Goal: Task Accomplishment & Management: Manage account settings

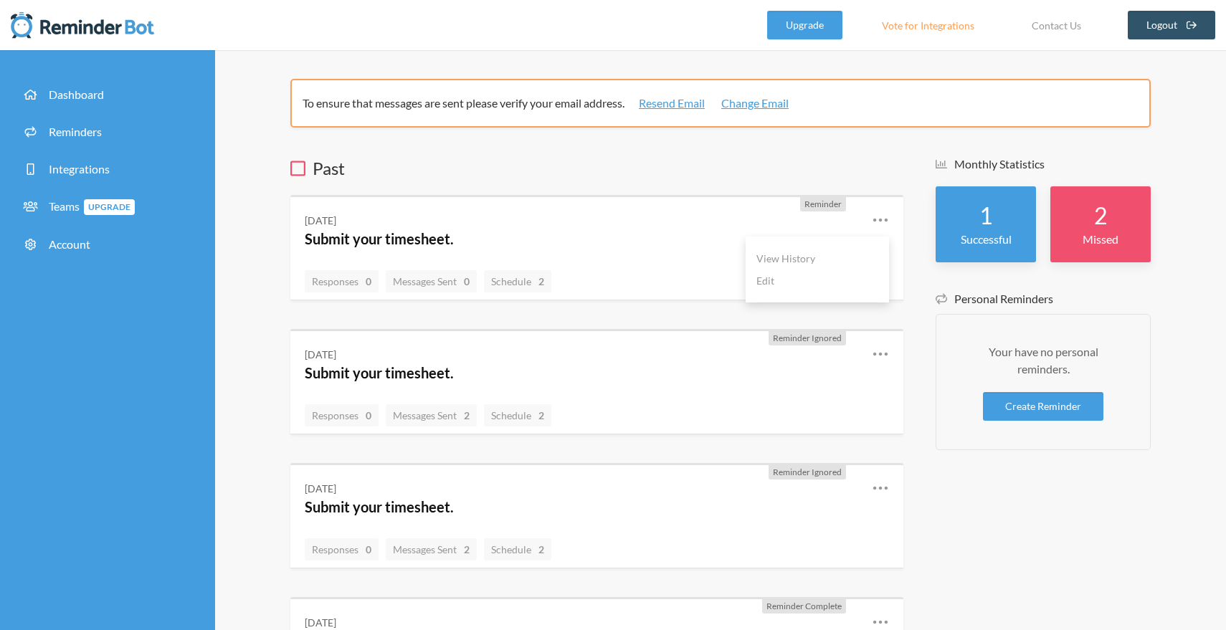
click at [884, 220] on icon at bounding box center [880, 220] width 17 height 17
click at [874, 220] on icon at bounding box center [880, 220] width 14 height 4
click at [743, 163] on h3 "Past" at bounding box center [596, 168] width 613 height 24
click at [63, 130] on span "Reminders" at bounding box center [75, 132] width 53 height 14
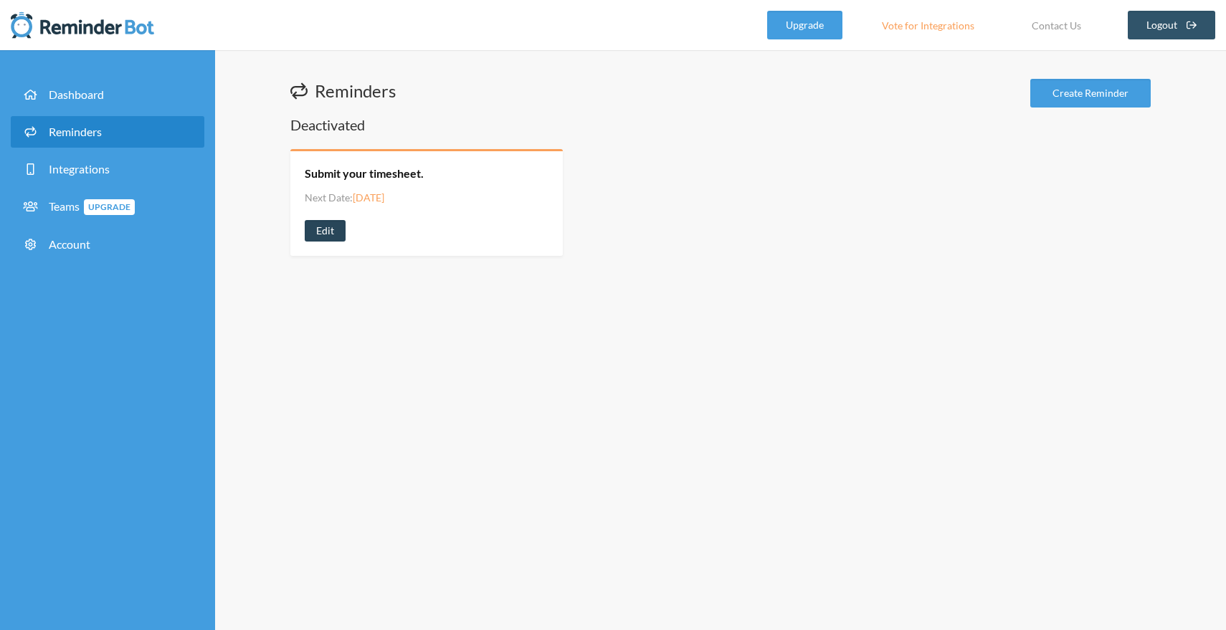
click at [329, 232] on link "Edit" at bounding box center [325, 231] width 41 height 22
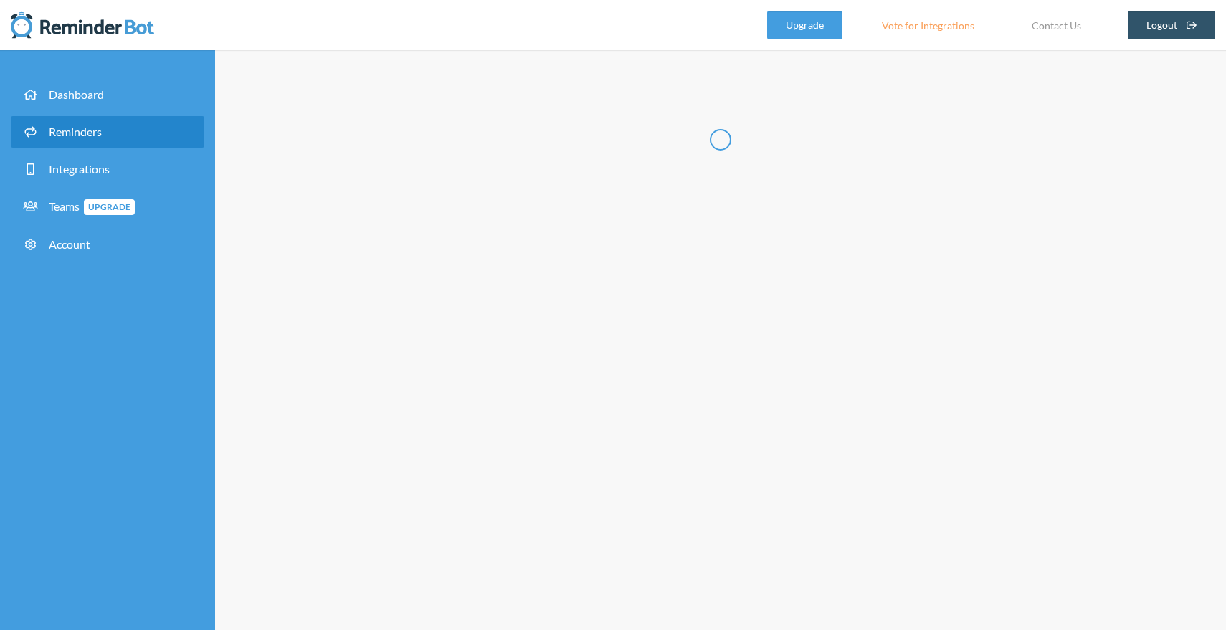
radio input "false"
radio input "true"
type input "Submit your timesheet."
select select "15:30:00"
select select "17:00:00"
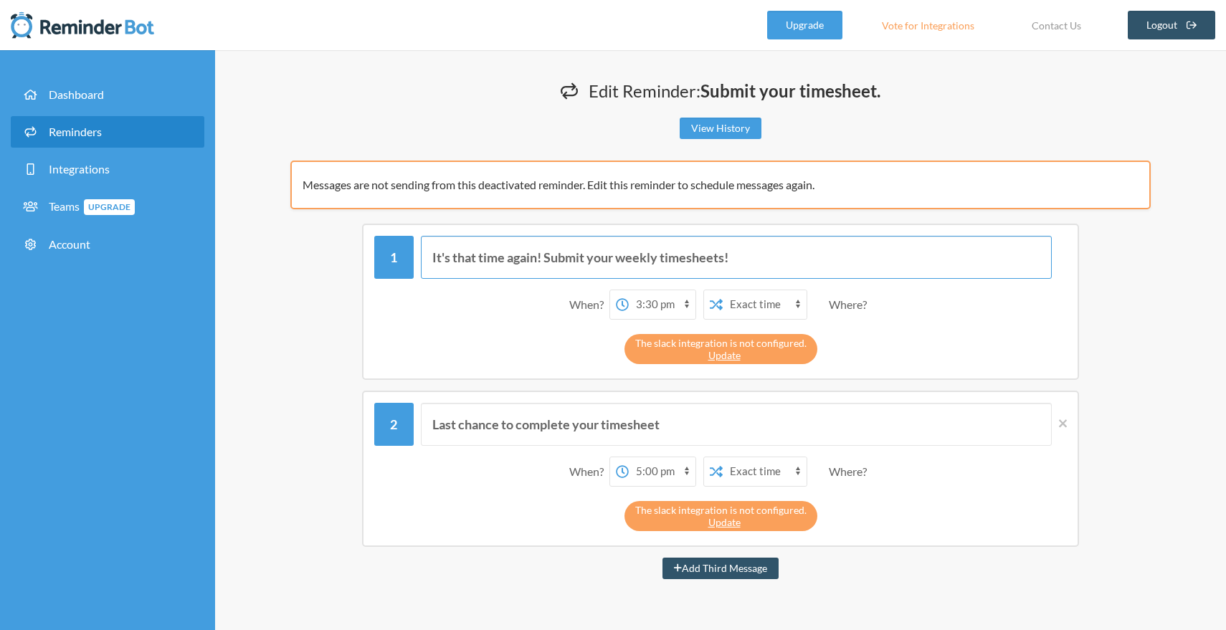
click at [533, 260] on input "It's that time again! Submit your weekly timesheets!" at bounding box center [737, 257] width 632 height 43
click at [588, 256] on input "It's that time again! Submit your weekly timesheets!" at bounding box center [737, 257] width 632 height 43
click at [660, 258] on input "It's that time again! Submit your weekly timesheets!" at bounding box center [737, 257] width 632 height 43
click at [726, 257] on input "It's that time again! Submit your weekly timesheets!" at bounding box center [737, 257] width 632 height 43
click at [543, 257] on input "It's that time again! Submit your weekly timesheets in Clockify for approval!" at bounding box center [737, 257] width 632 height 43
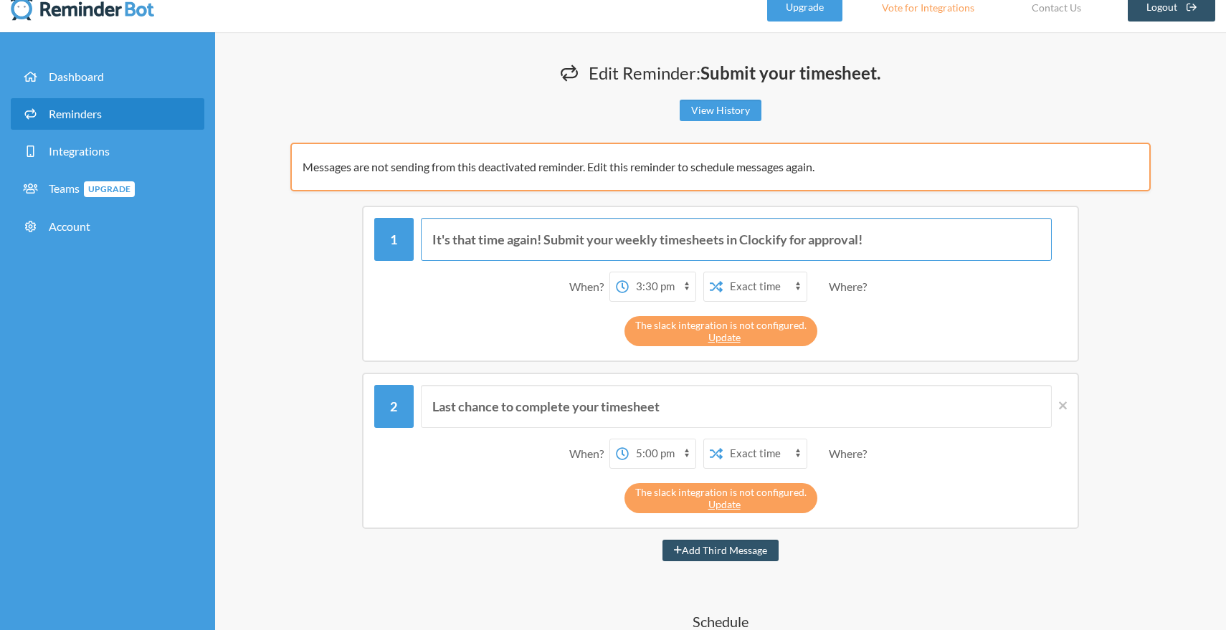
scroll to position [19, 0]
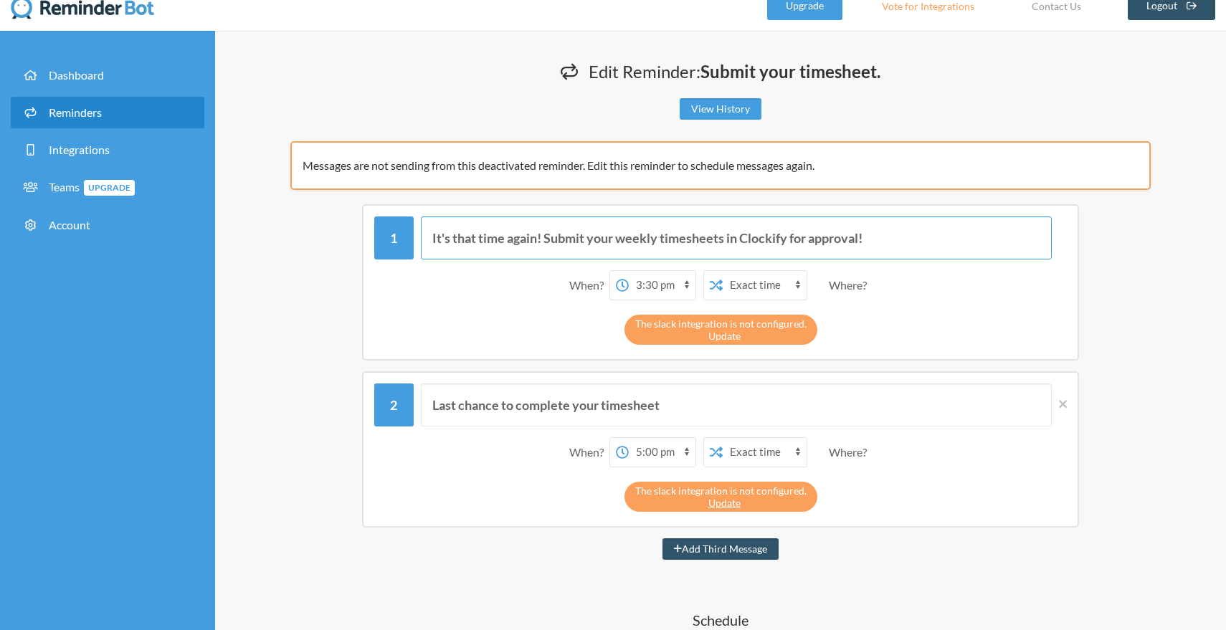
type input "It's that time again! Submit your weekly timesheets in Clockify for approval!"
click at [731, 338] on link "Update" at bounding box center [724, 336] width 32 height 12
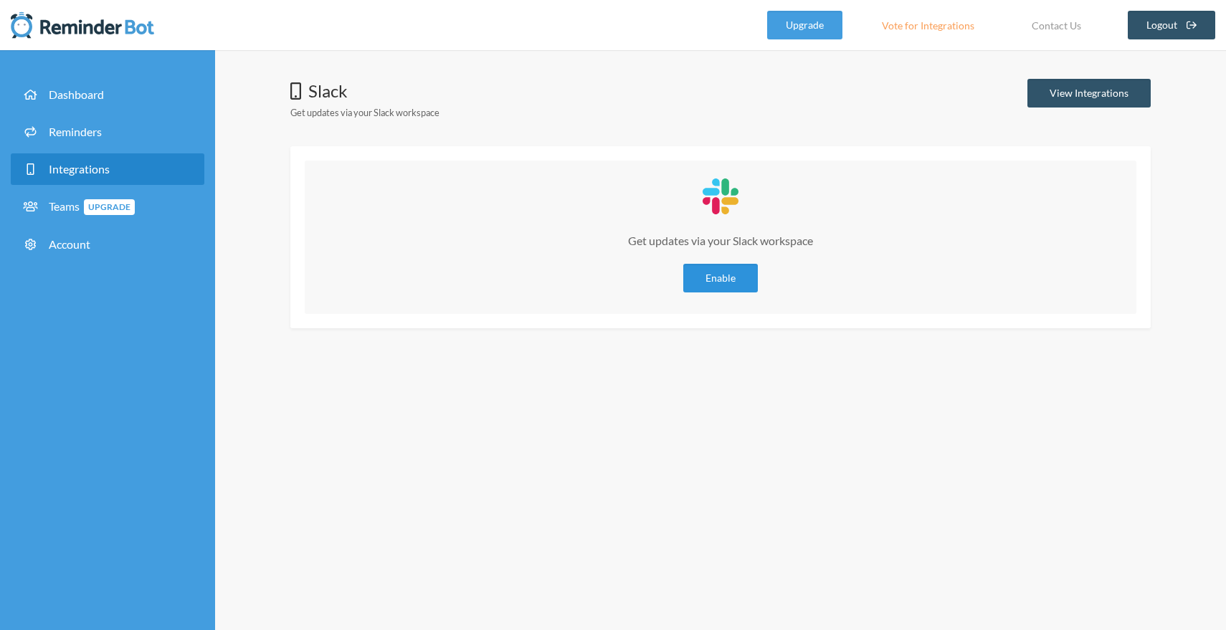
click at [714, 277] on link "Enable" at bounding box center [720, 278] width 75 height 29
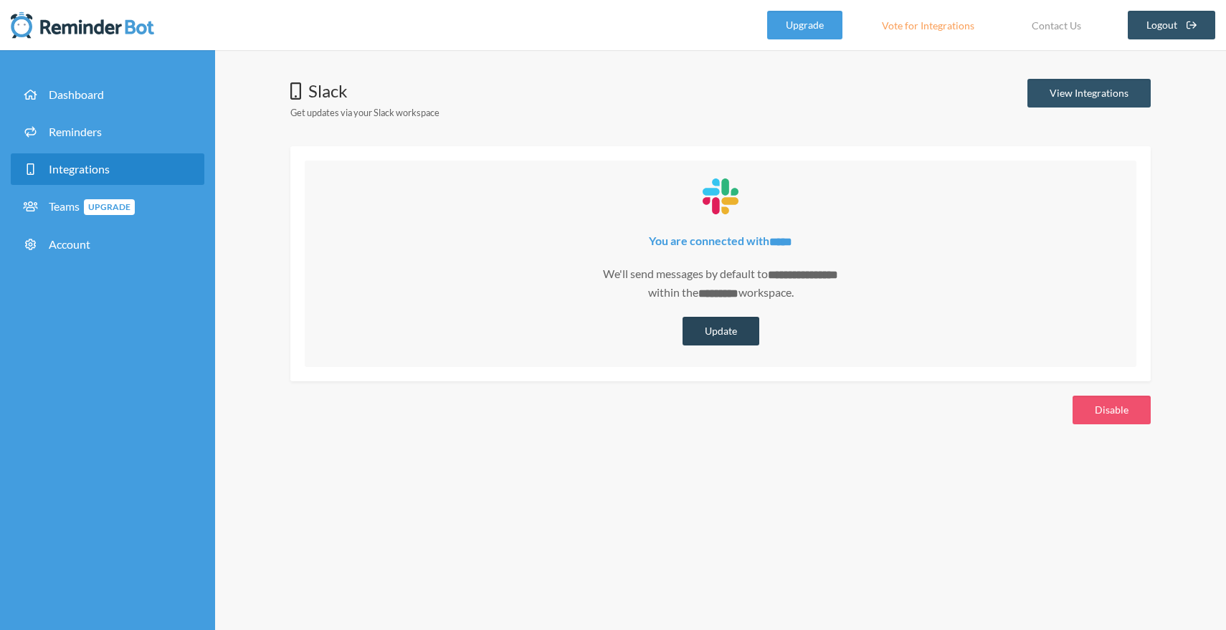
click at [707, 323] on button "Update" at bounding box center [721, 331] width 77 height 29
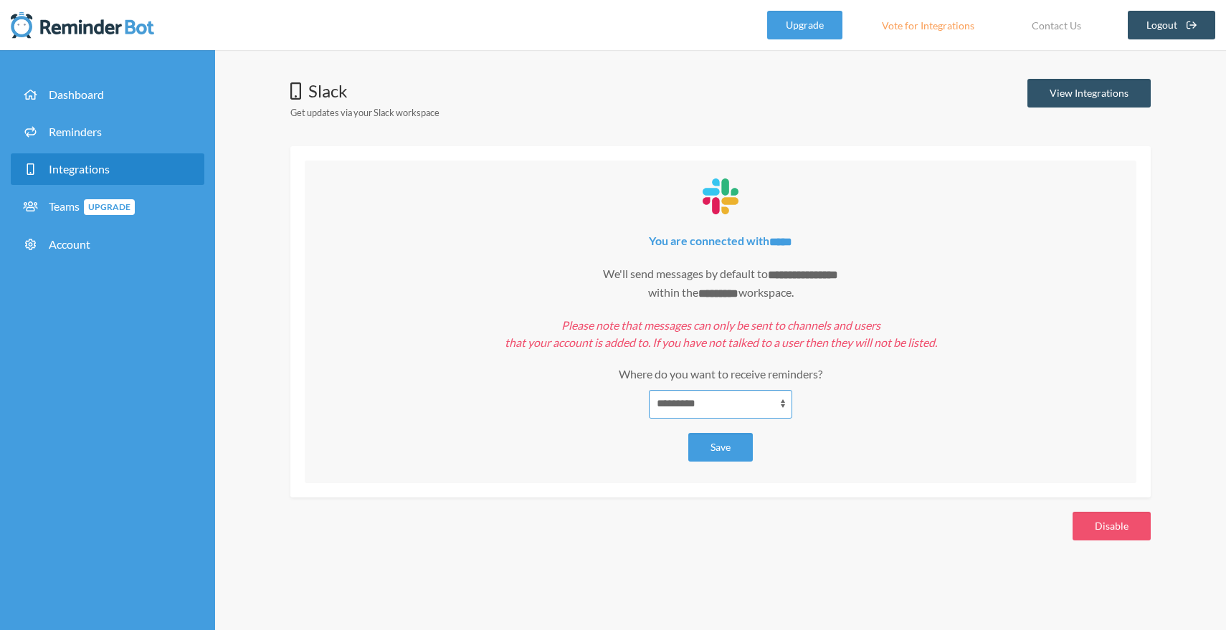
click at [692, 402] on select "**********" at bounding box center [720, 404] width 143 height 29
select select "**********"
click at [649, 390] on select "**********" at bounding box center [720, 404] width 143 height 29
click at [724, 439] on button "Save" at bounding box center [720, 447] width 65 height 29
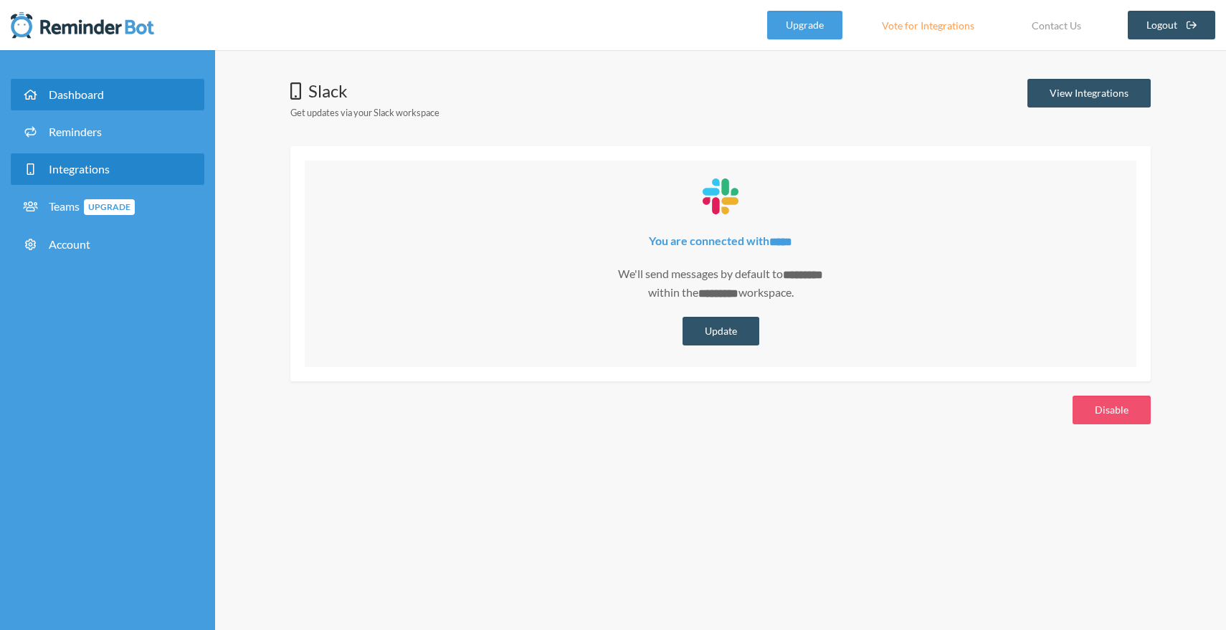
click at [84, 84] on link "Dashboard" at bounding box center [108, 95] width 194 height 32
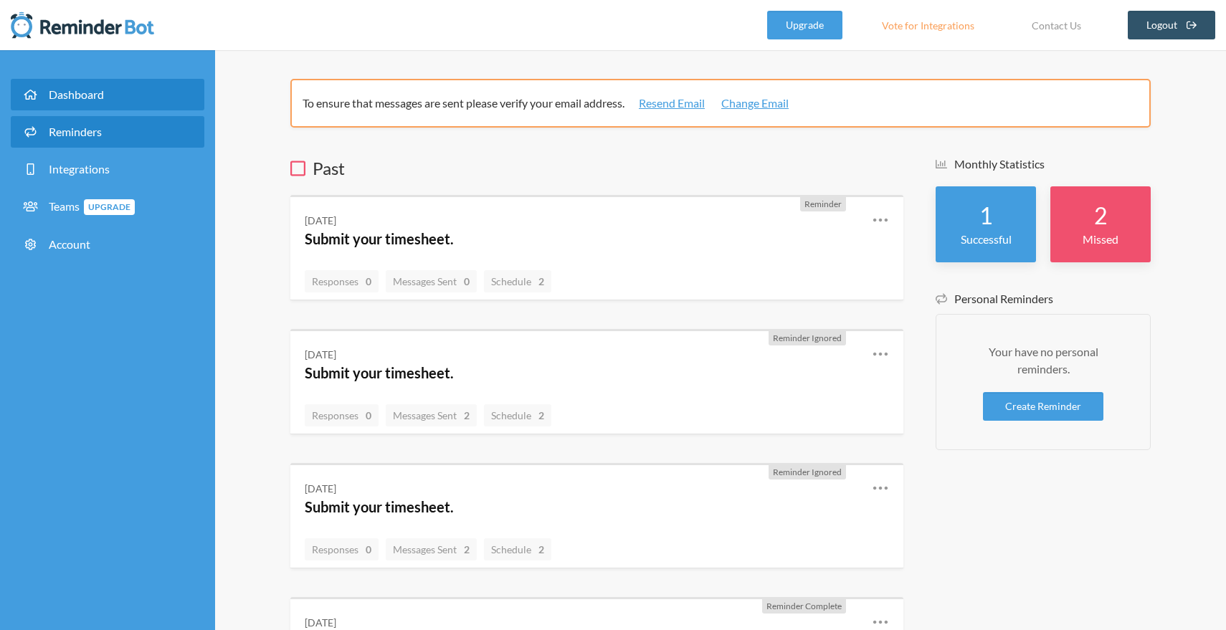
click at [81, 127] on span "Reminders" at bounding box center [75, 132] width 53 height 14
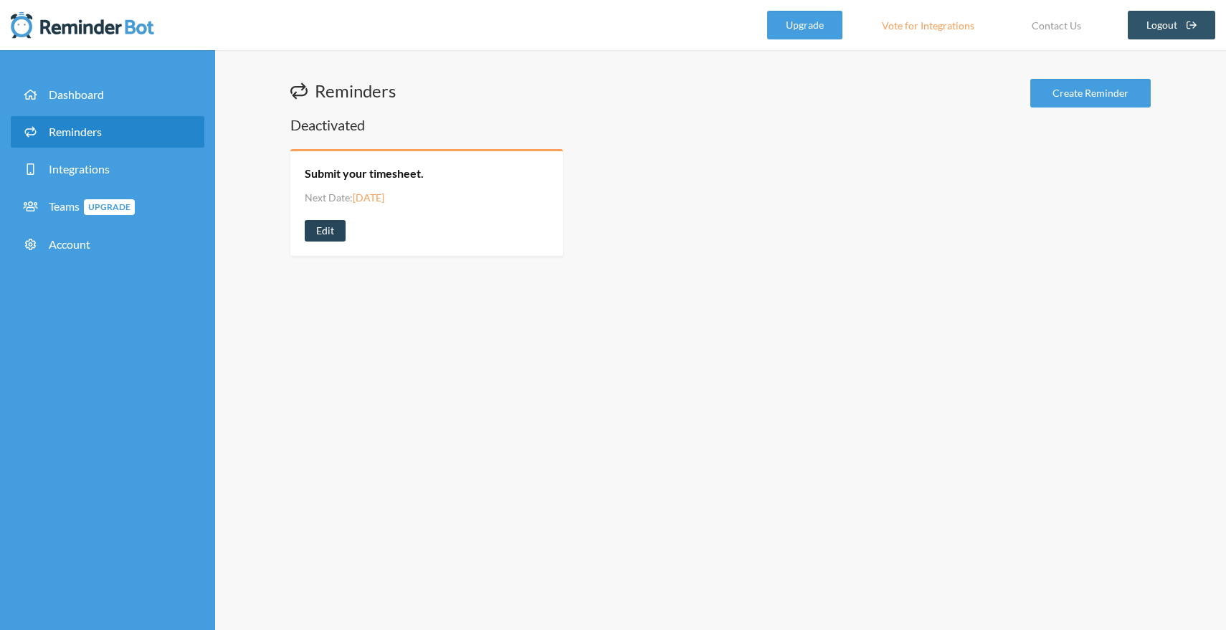
click at [329, 237] on link "Edit" at bounding box center [325, 231] width 41 height 22
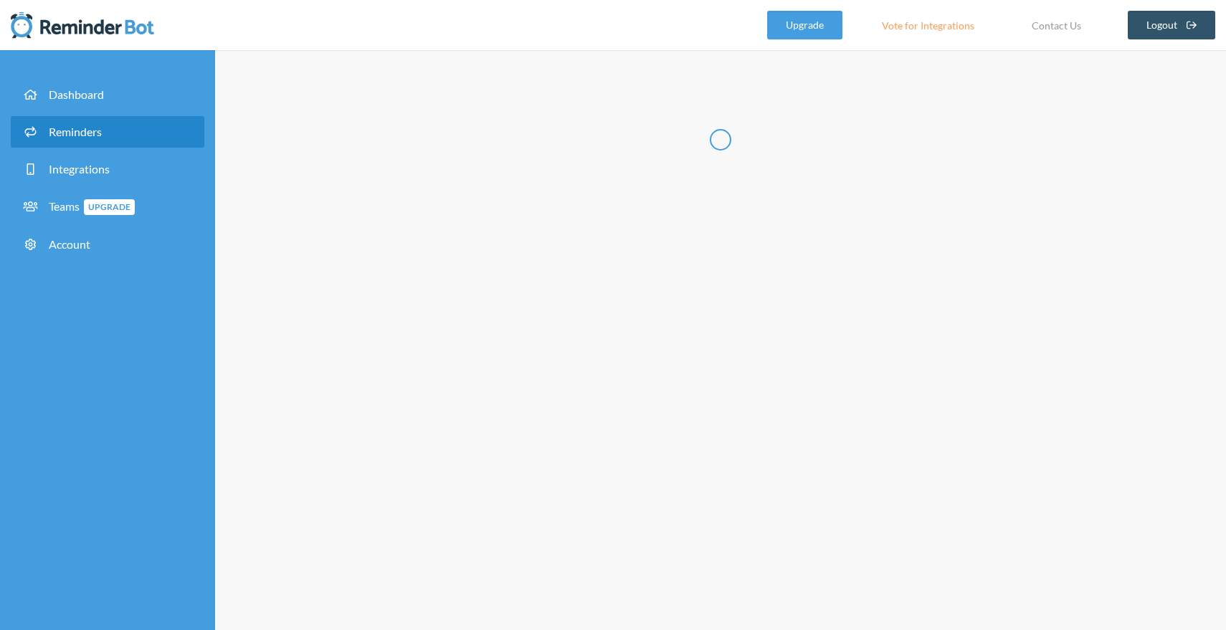
radio input "false"
radio input "true"
type input "Submit your timesheet."
select select "15:30:00"
select select "17:00:00"
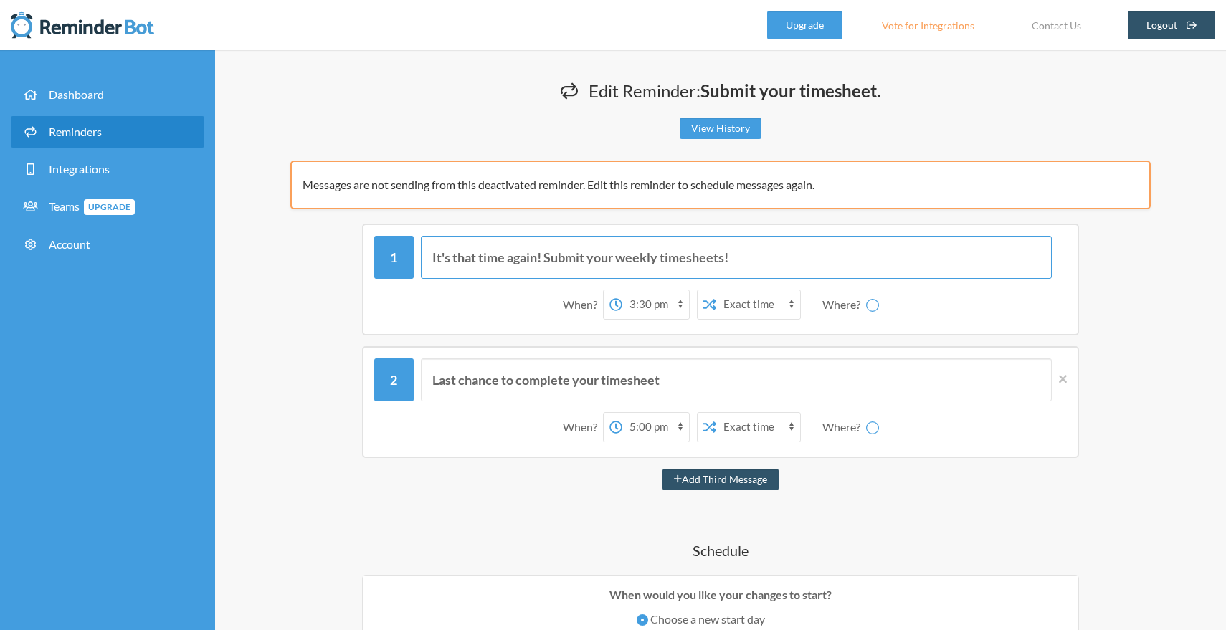
click at [724, 261] on input "It's that time again! Submit your weekly timesheets!" at bounding box center [737, 257] width 632 height 43
drag, startPoint x: 660, startPoint y: 259, endPoint x: 621, endPoint y: 261, distance: 39.5
click at [621, 261] on input "It's that time again! Submit your weekly timesheets!" at bounding box center [737, 257] width 632 height 43
click at [704, 260] on input "It's that time again! Submit your weekly timesheets!" at bounding box center [737, 257] width 632 height 43
click at [661, 258] on input "It's that time again! Submit your weekly timesheets!" at bounding box center [737, 257] width 632 height 43
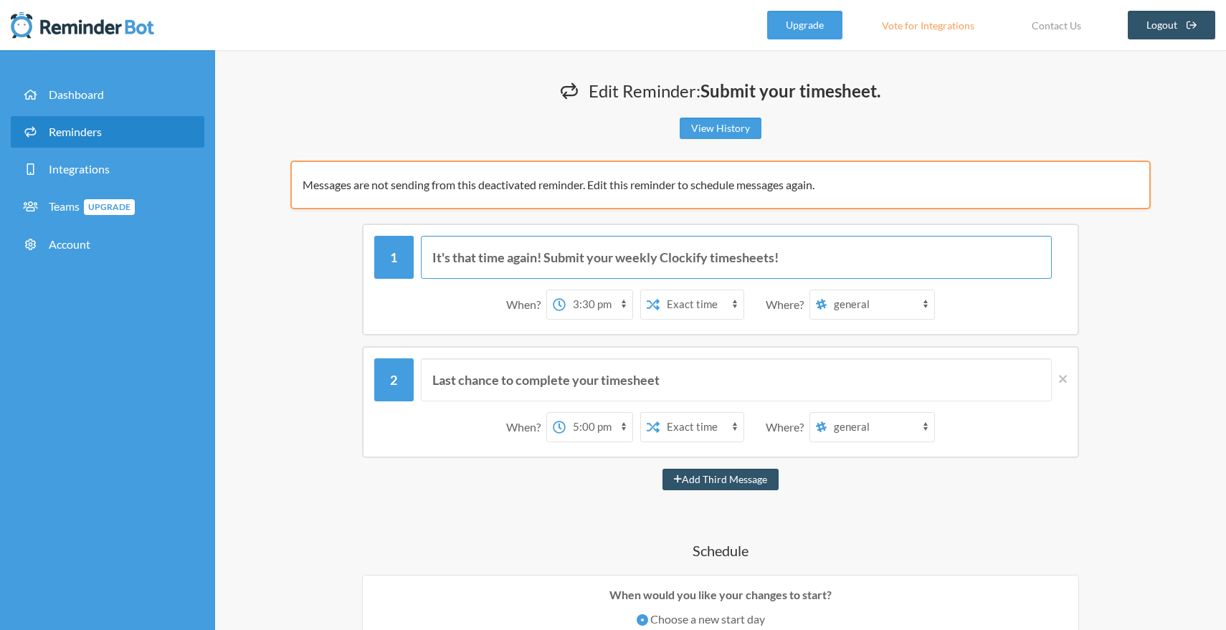
click at [775, 255] on input "It's that time again! Submit your weekly Clockify timesheets!" at bounding box center [737, 257] width 632 height 43
type input "It's that time again! Submit your weekly Clockify timesheets for approval!"
click at [615, 313] on select "12:00 am 12:15 am 12:30 am 12:45 am 1:00 am 1:15 am 1:30 am 1:45 am 2:00 am 2:1…" at bounding box center [599, 304] width 67 height 29
click at [566, 290] on select "12:00 am 12:15 am 12:30 am 12:45 am 1:00 am 1:15 am 1:30 am 1:45 am 2:00 am 2:1…" at bounding box center [599, 304] width 67 height 29
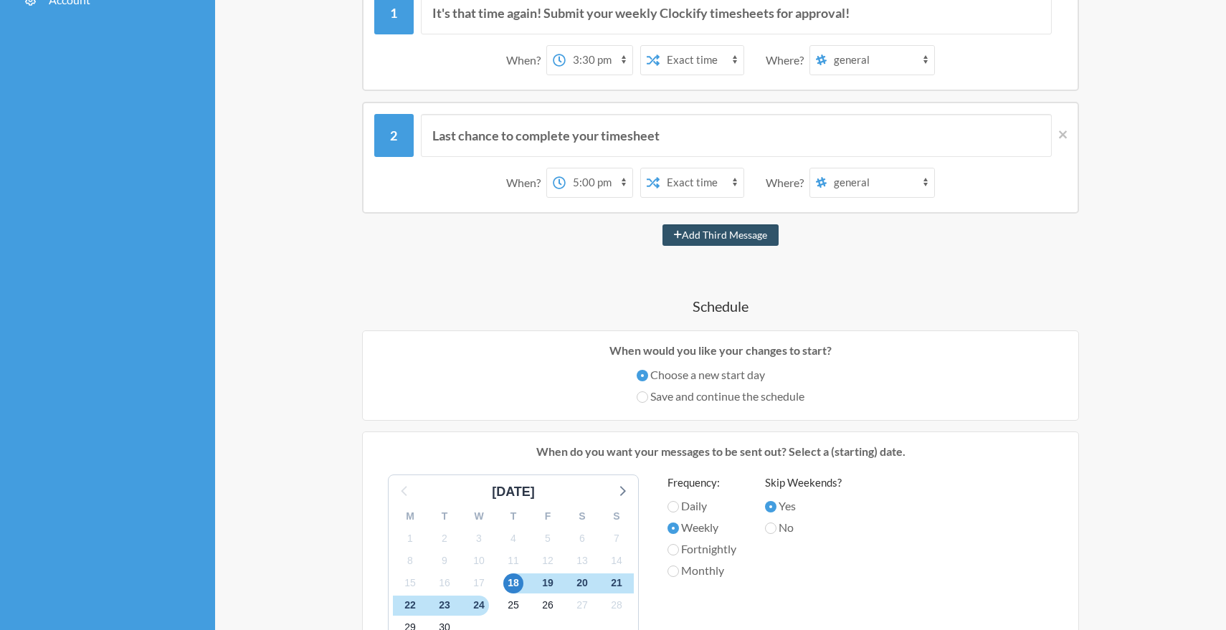
scroll to position [309, 0]
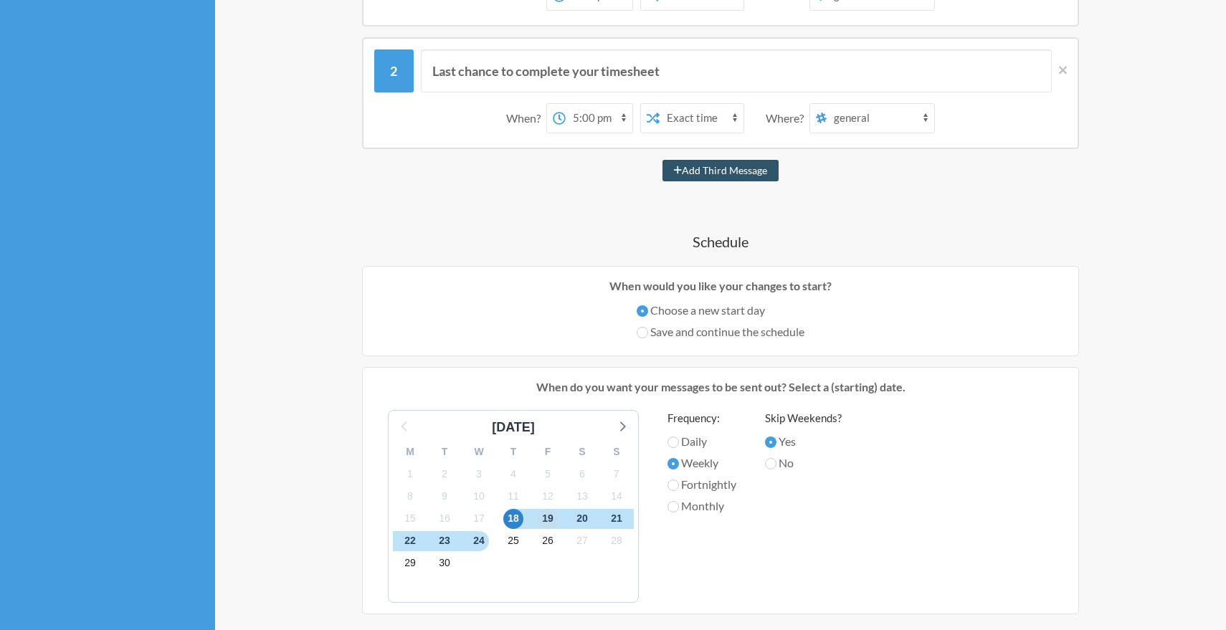
click at [549, 522] on span "19" at bounding box center [548, 519] width 20 height 20
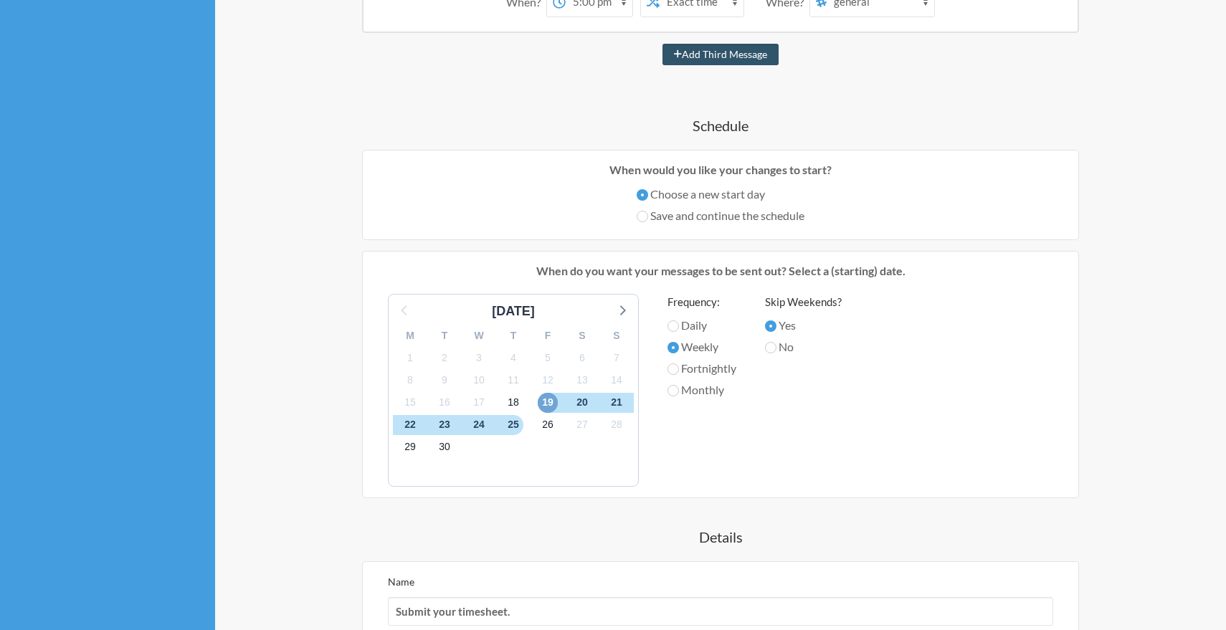
scroll to position [573, 0]
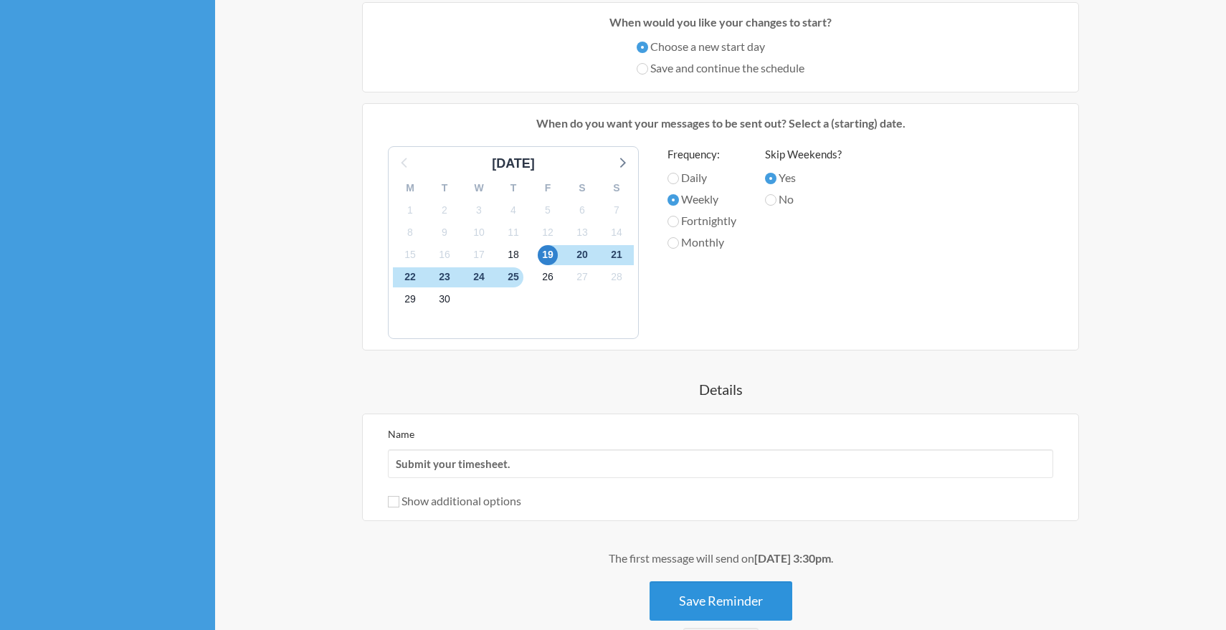
click at [689, 601] on button "Save Reminder" at bounding box center [721, 600] width 143 height 39
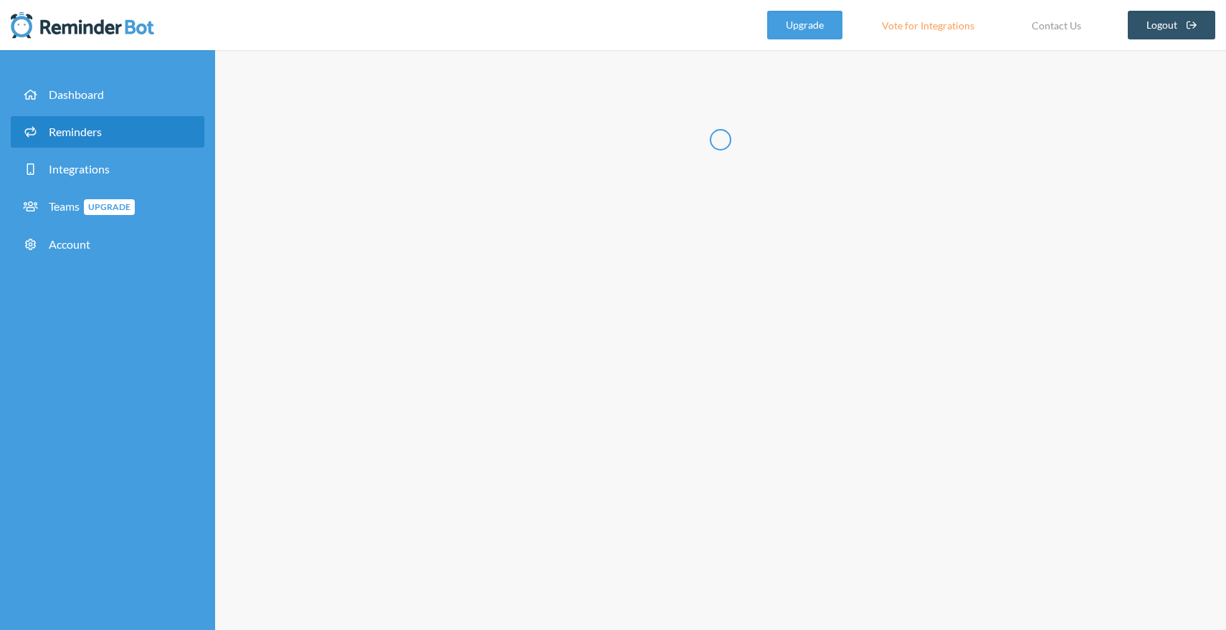
scroll to position [0, 0]
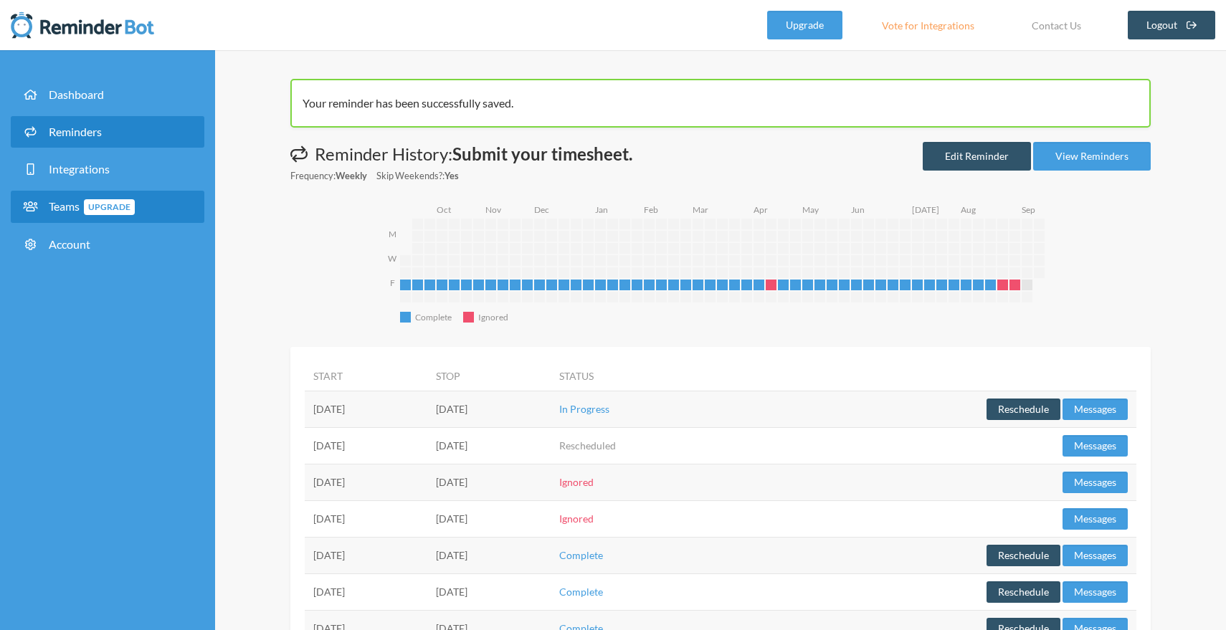
click at [67, 201] on span "Teams Upgrade" at bounding box center [92, 206] width 86 height 14
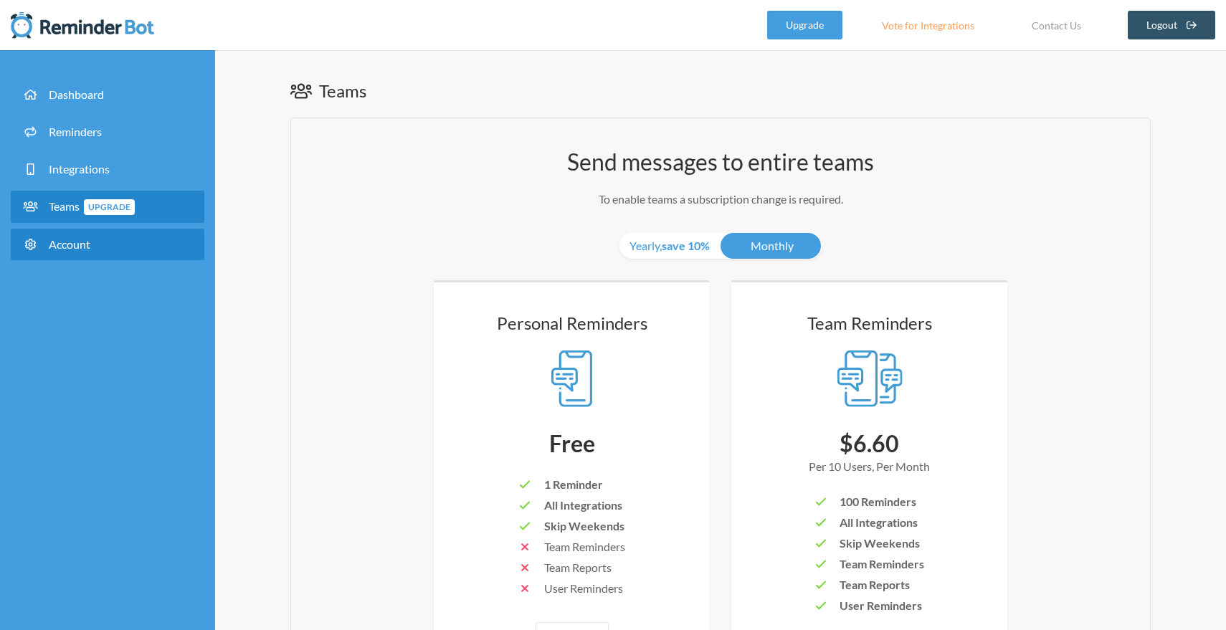
click at [58, 247] on span "Account" at bounding box center [70, 244] width 42 height 14
select select "**"
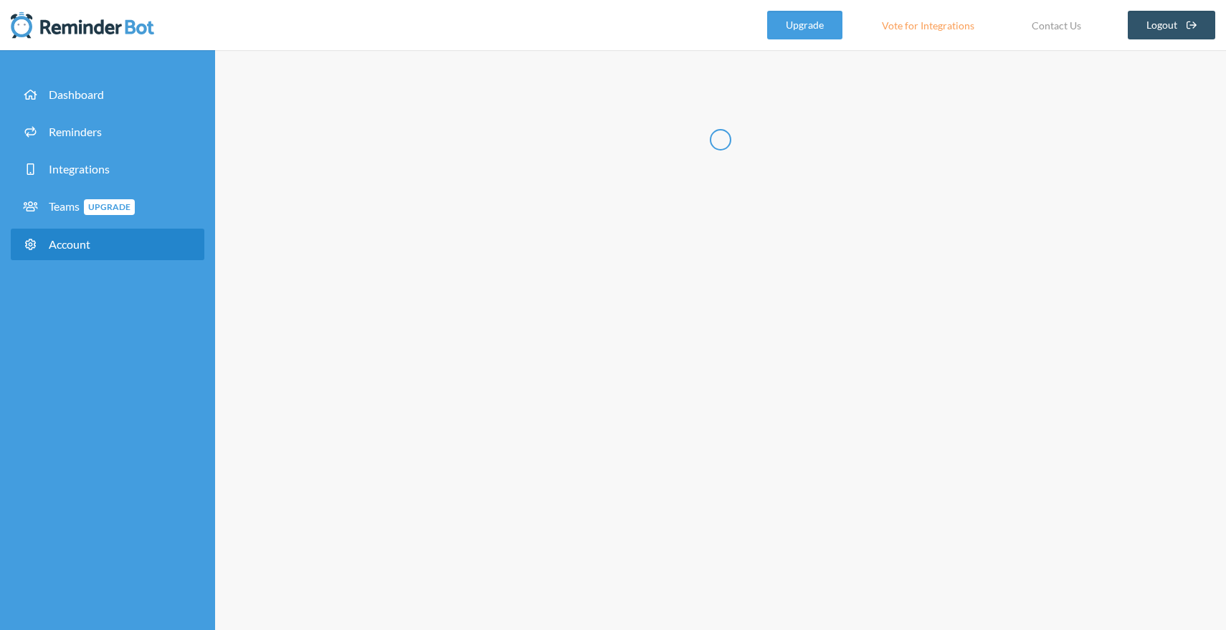
type input "****"
type input "*********"
type input "**********"
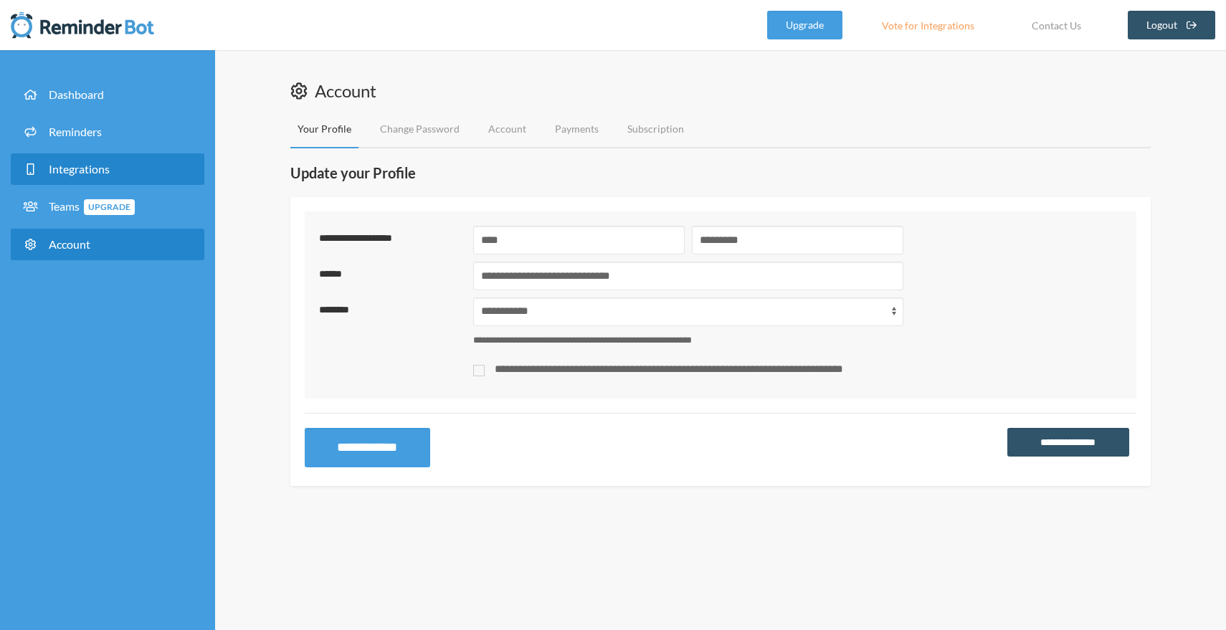
click at [56, 177] on link "Integrations" at bounding box center [108, 169] width 194 height 32
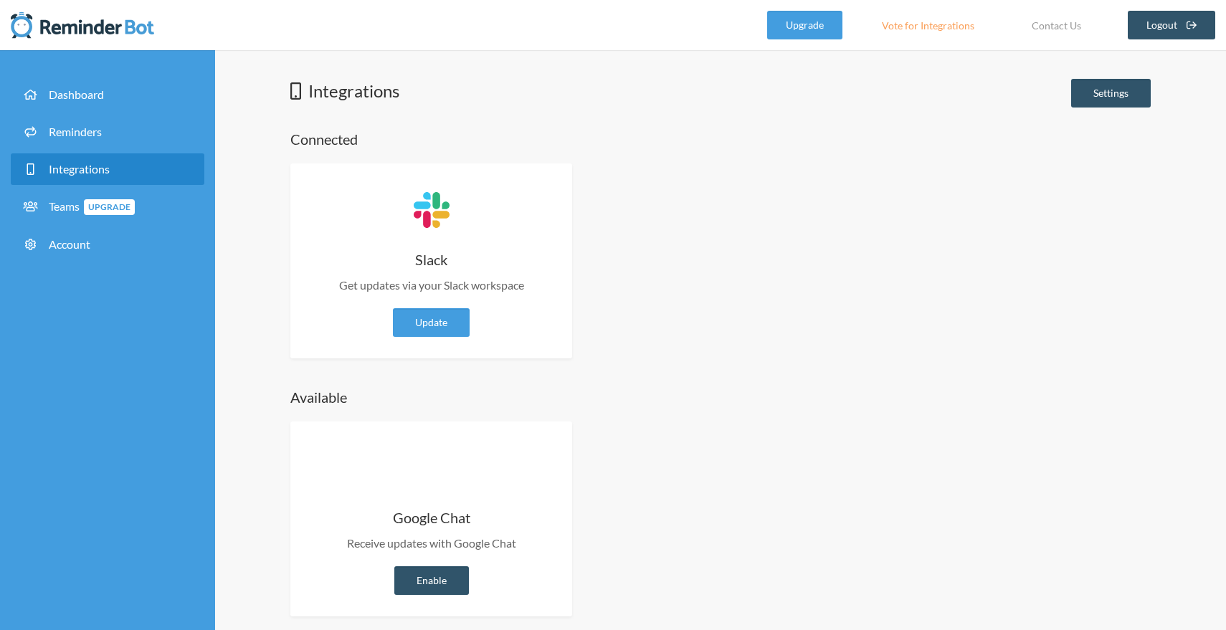
scroll to position [14, 0]
